Goal: Task Accomplishment & Management: Manage account settings

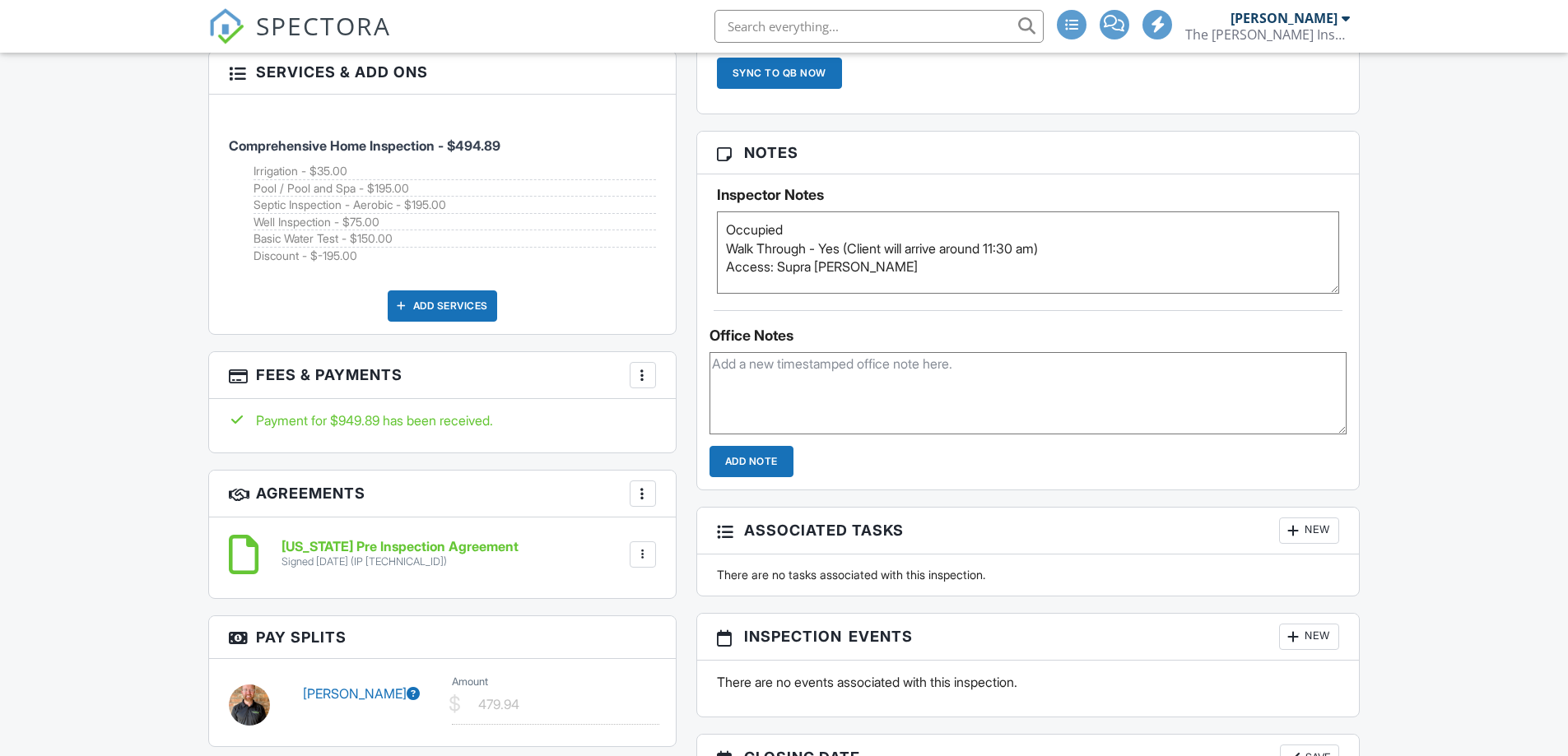
scroll to position [1235, 0]
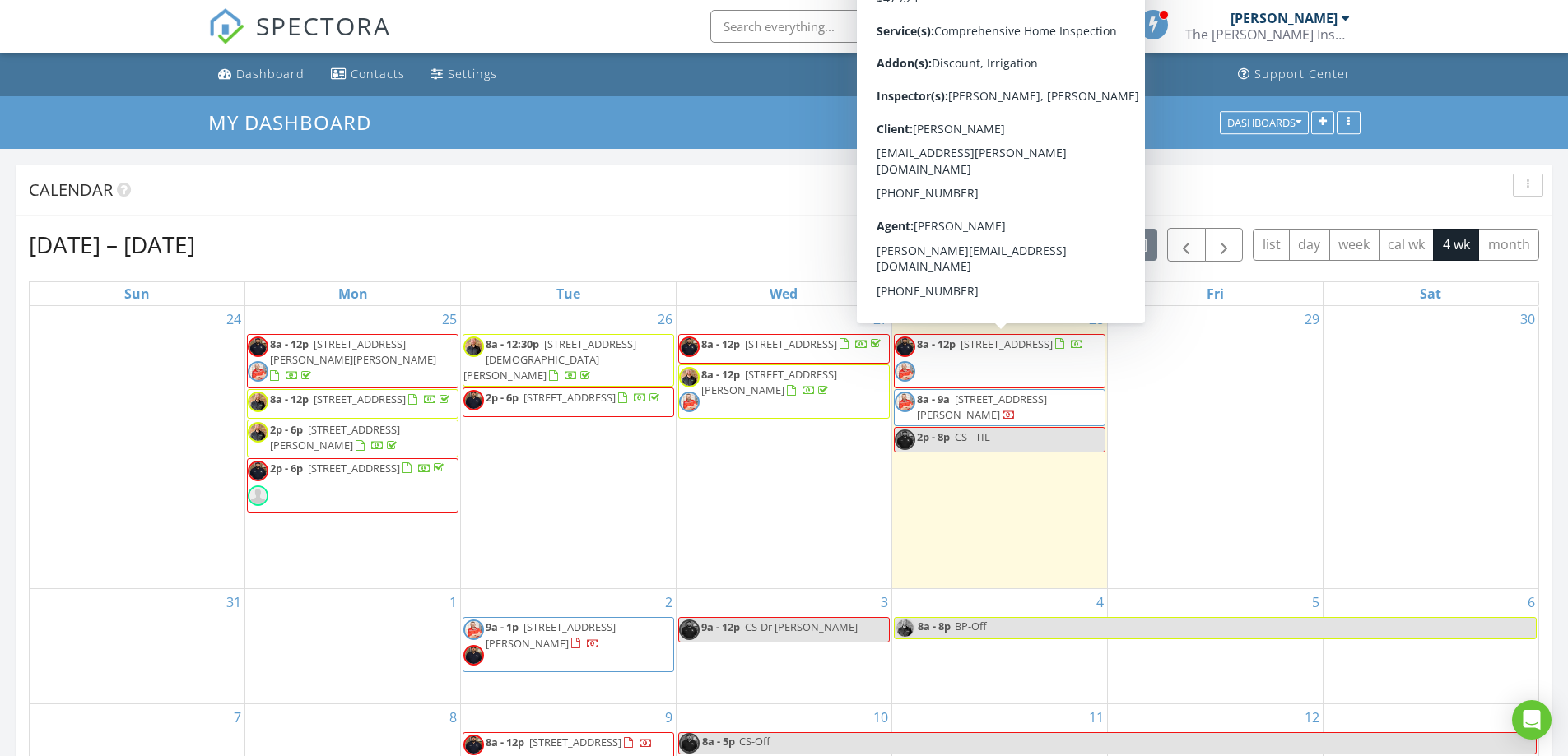
click at [1076, 367] on span "8a - 12p [STREET_ADDRESS]" at bounding box center [988, 361] width 189 height 49
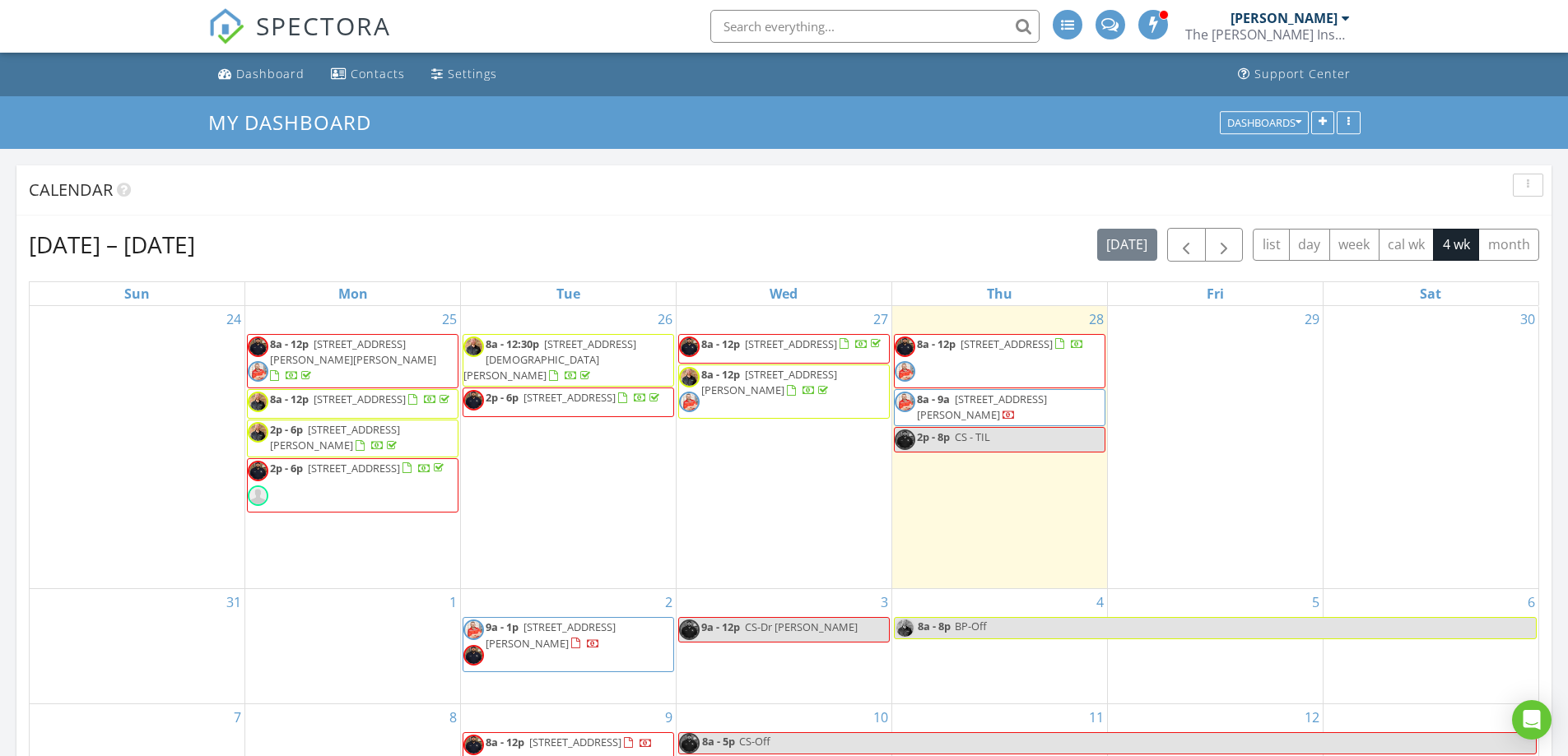
scroll to position [274, 0]
